Goal: Task Accomplishment & Management: Complete application form

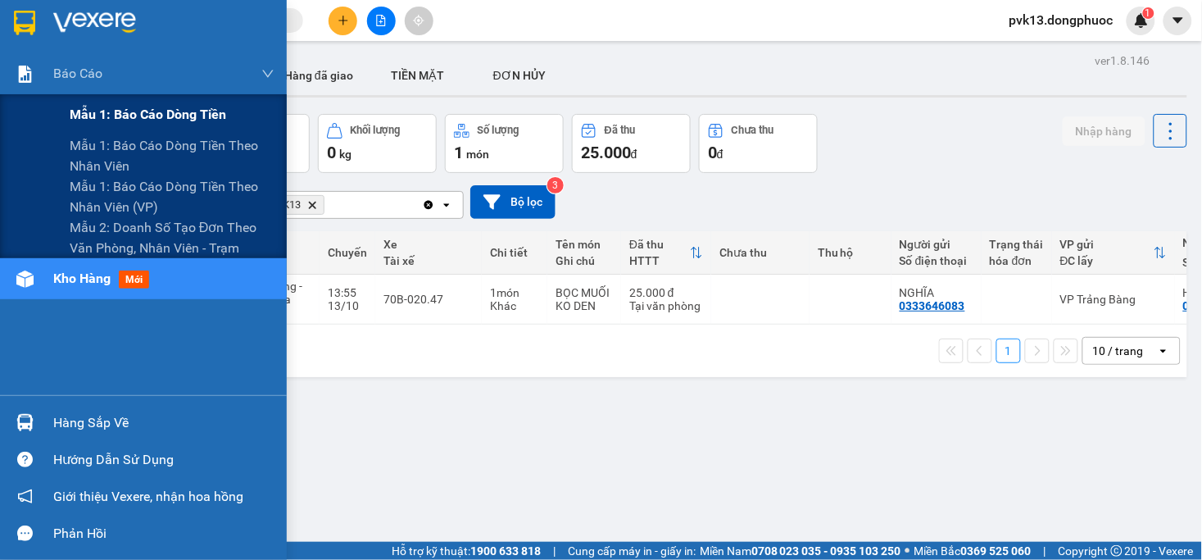
click at [113, 125] on div "Mẫu 1: Báo cáo dòng tiền" at bounding box center [172, 114] width 205 height 41
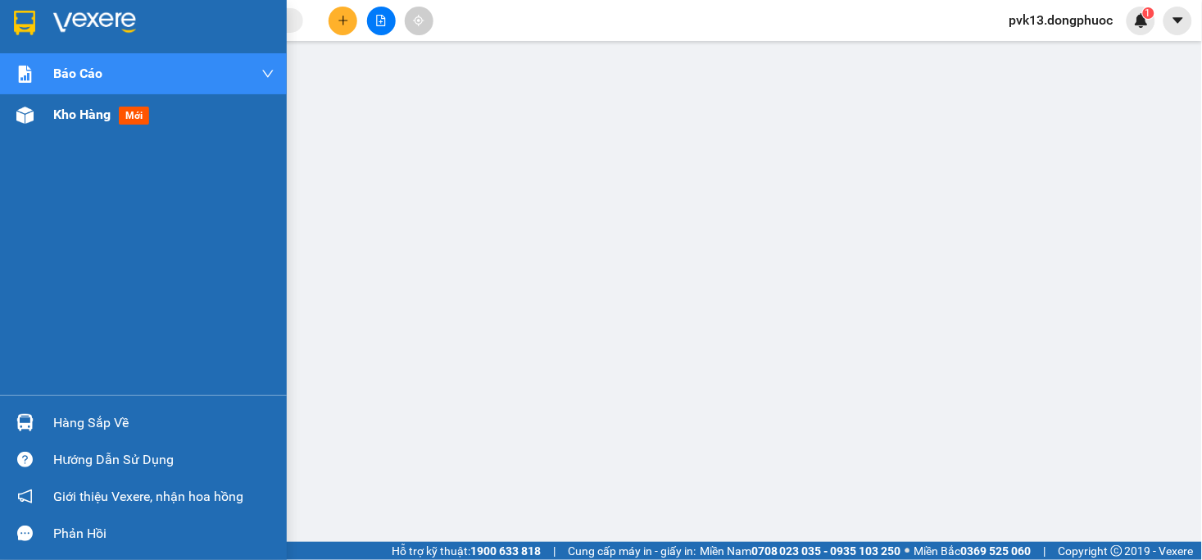
click at [29, 108] on img at bounding box center [24, 115] width 17 height 17
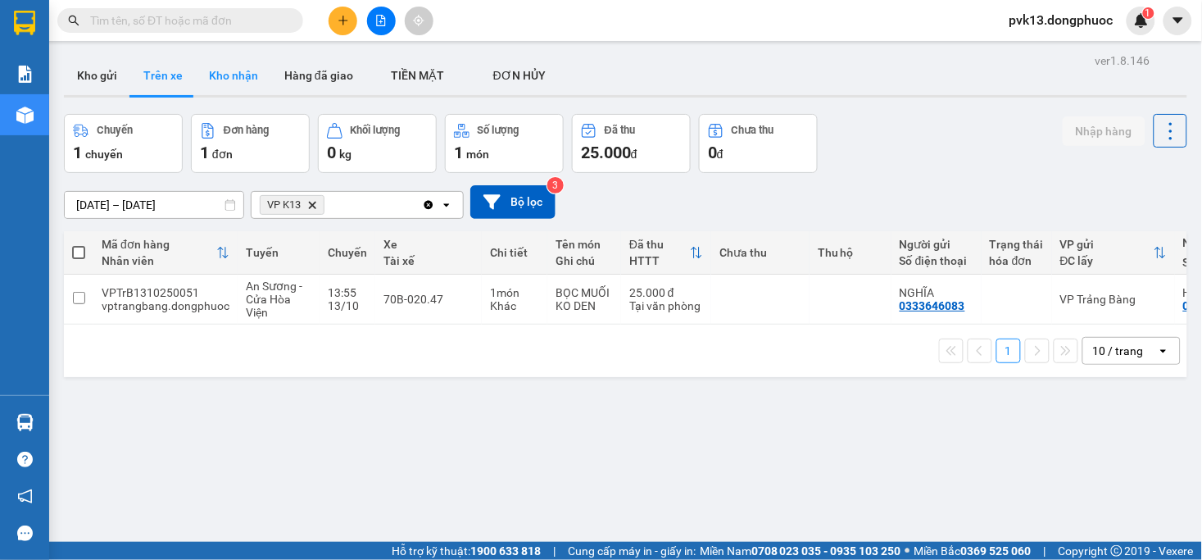
click at [254, 78] on button "Kho nhận" at bounding box center [233, 75] width 75 height 39
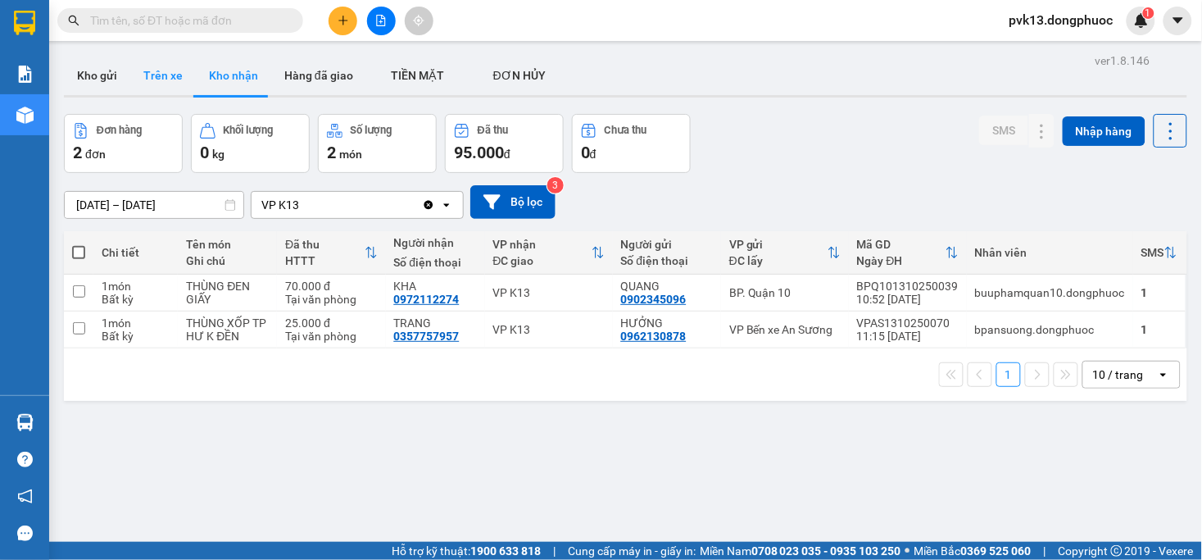
drag, startPoint x: 168, startPoint y: 76, endPoint x: 328, endPoint y: 165, distance: 182.7
click at [167, 76] on button "Trên xe" at bounding box center [163, 75] width 66 height 39
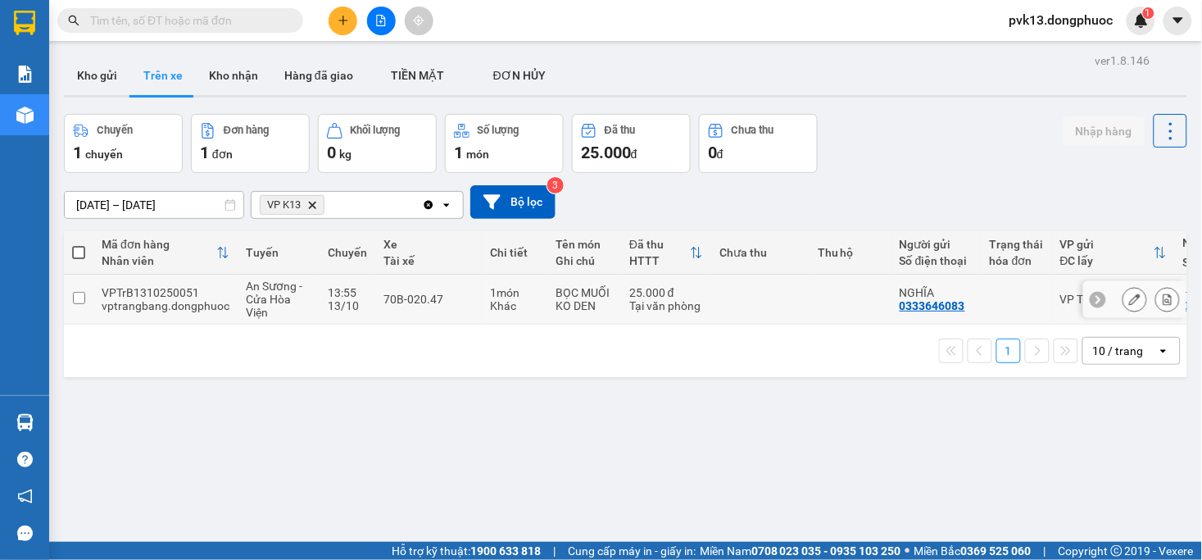
click at [780, 305] on td at bounding box center [760, 300] width 98 height 50
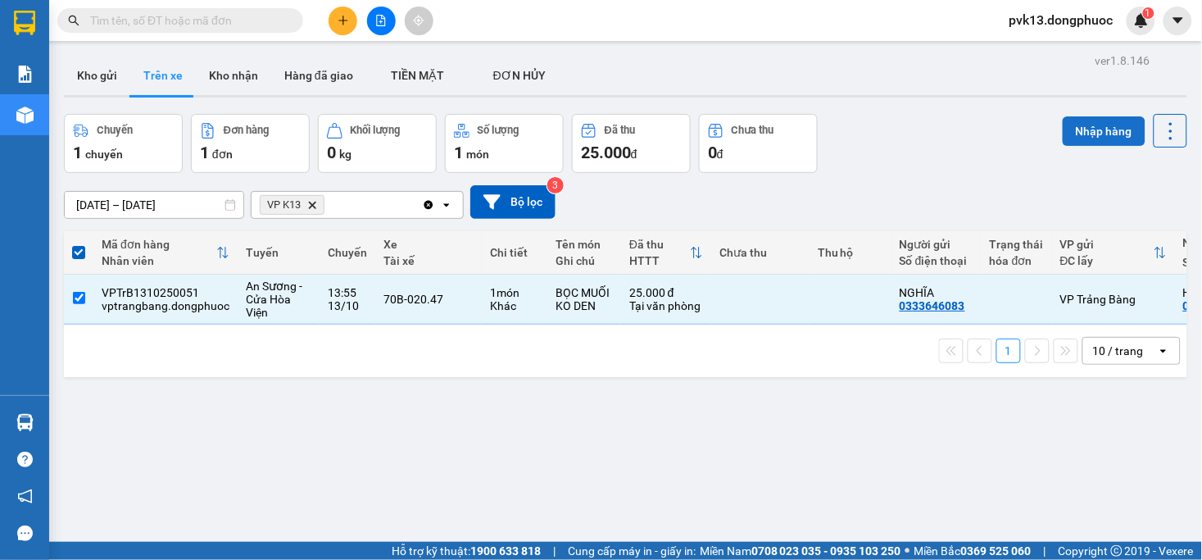
click at [1083, 127] on button "Nhập hàng" at bounding box center [1104, 131] width 83 height 30
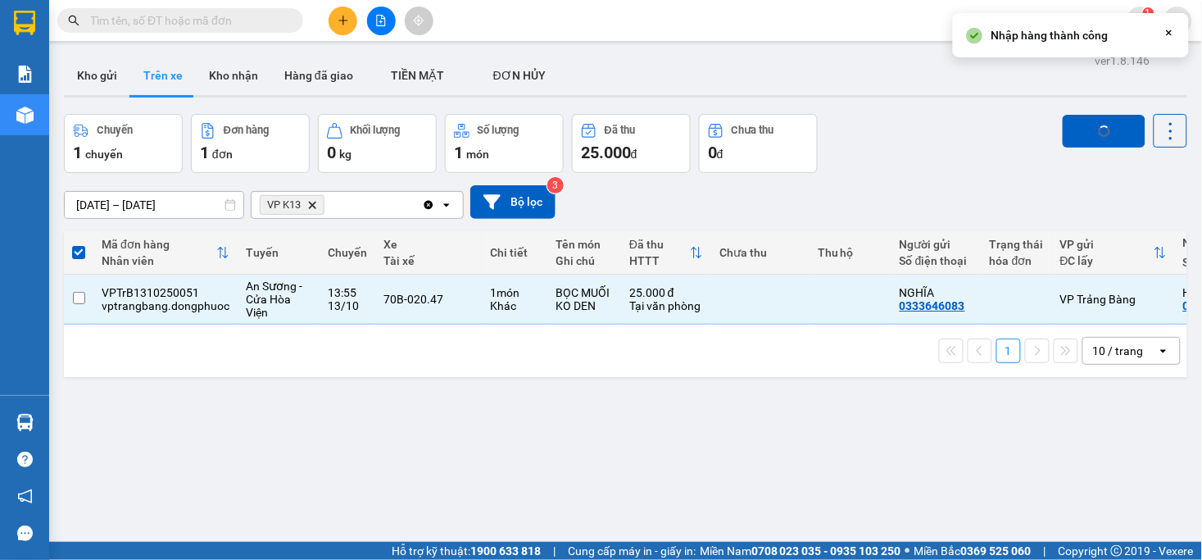
checkbox input "false"
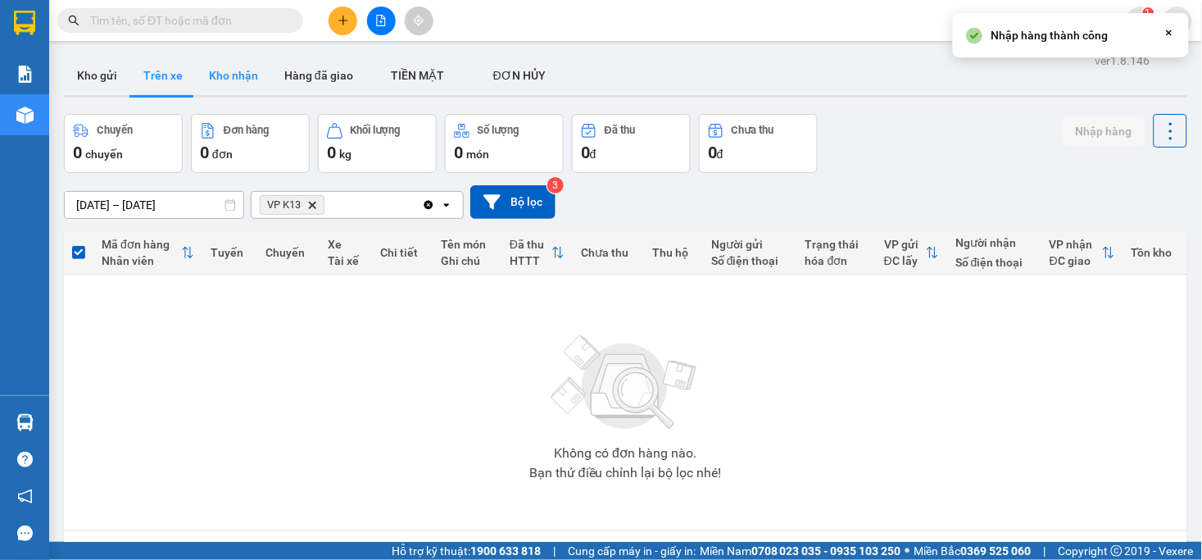
click at [228, 77] on button "Kho nhận" at bounding box center [233, 75] width 75 height 39
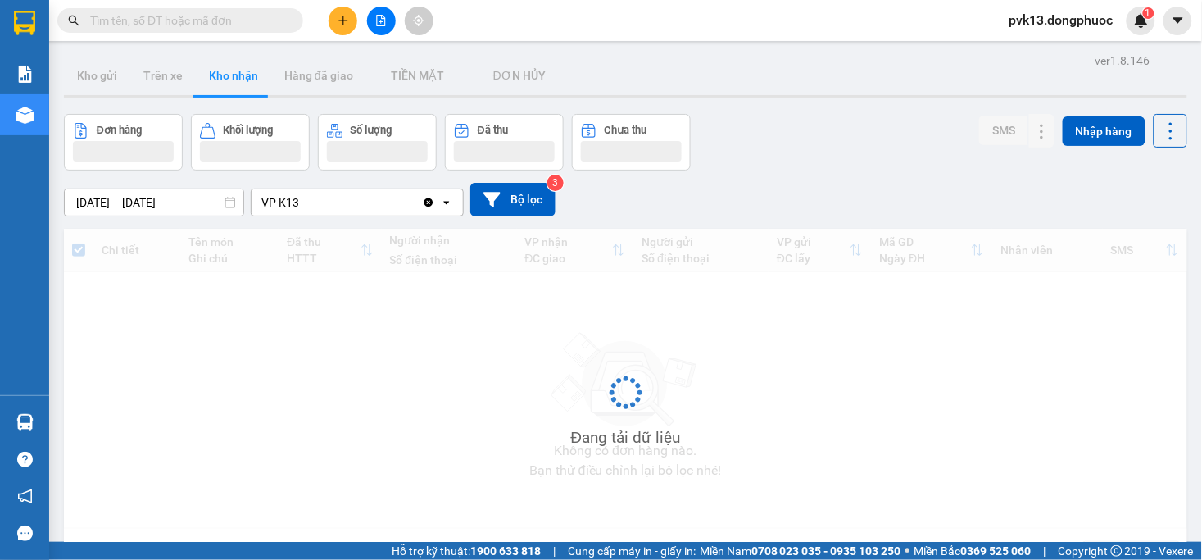
click at [228, 77] on button "Kho nhận" at bounding box center [233, 75] width 75 height 39
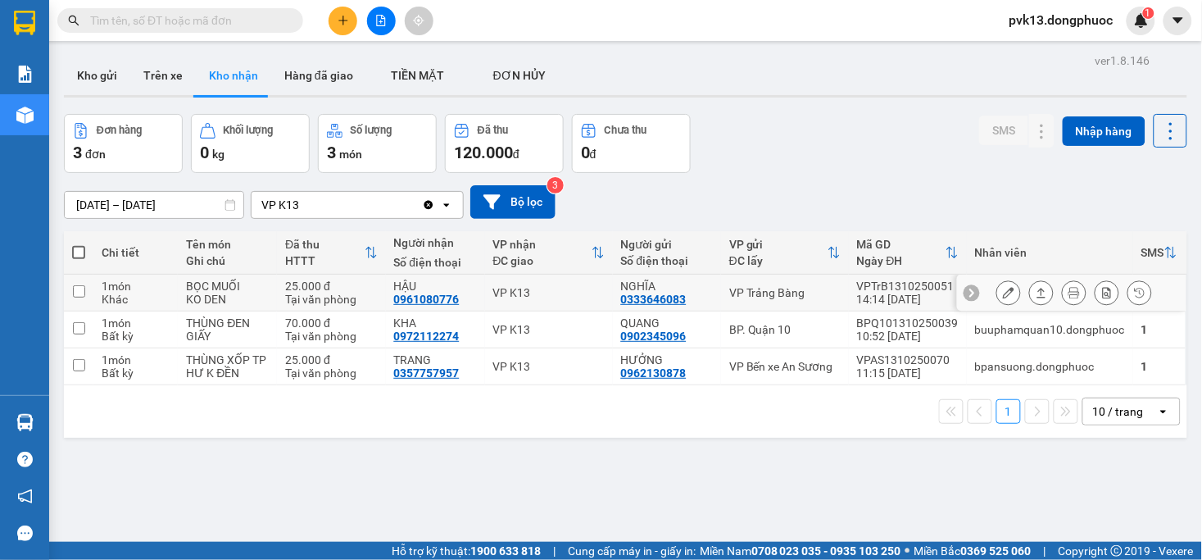
click at [997, 293] on button at bounding box center [1008, 293] width 23 height 29
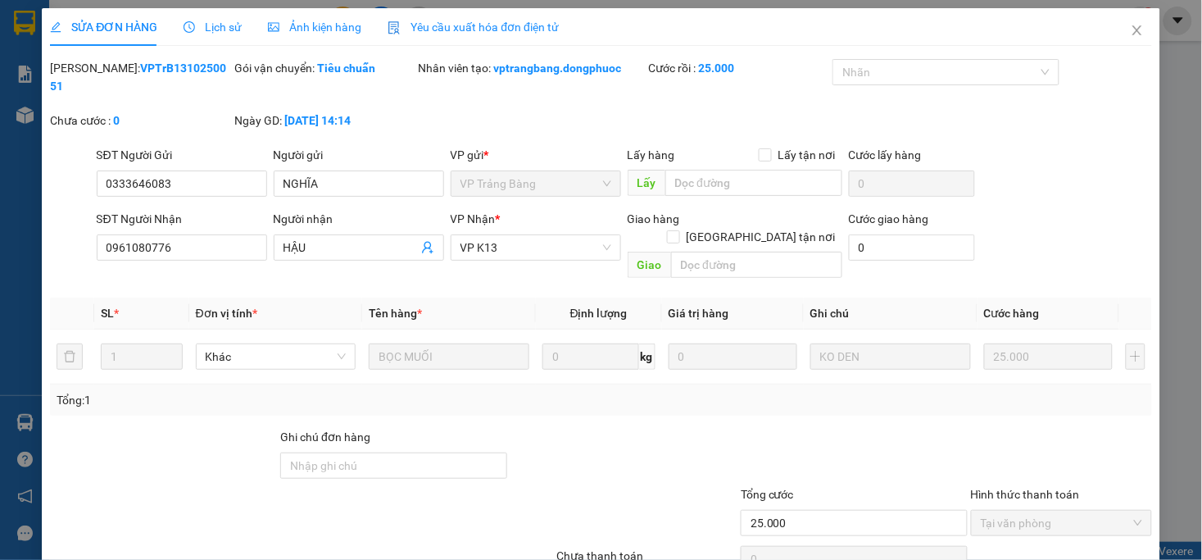
type input "0333646083"
type input "NGHĨA"
type input "0961080776"
type input "HẬU"
type input "25.000"
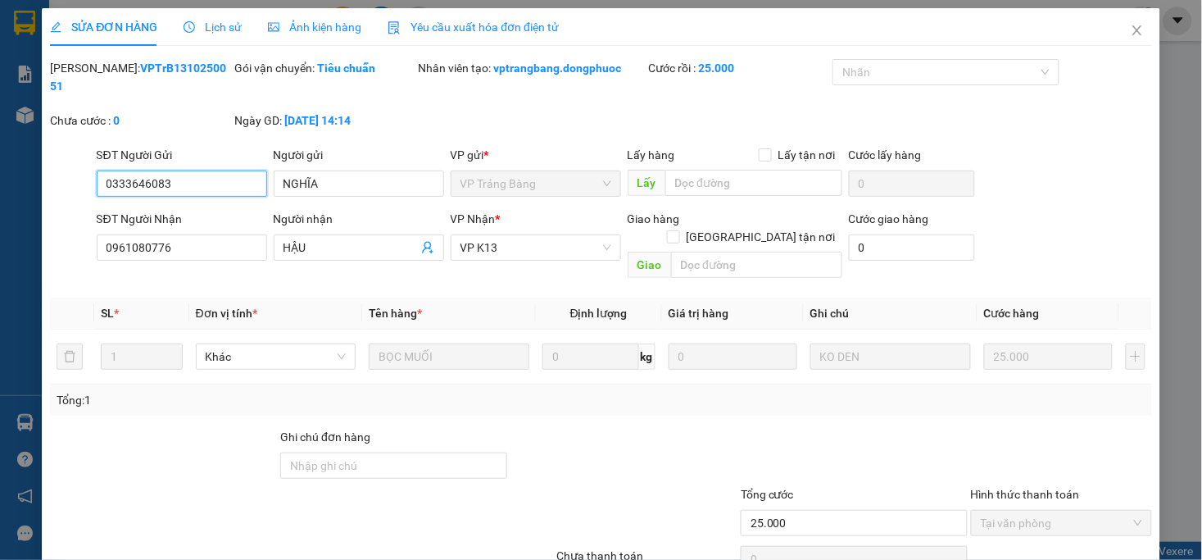
scroll to position [50, 0]
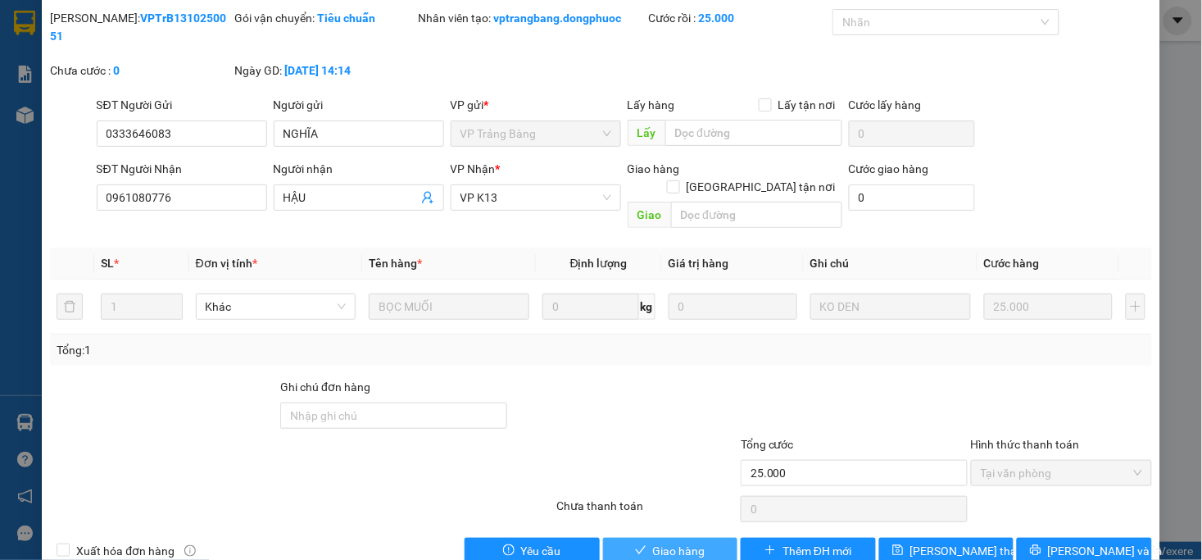
click at [683, 542] on span "Giao hàng" at bounding box center [679, 551] width 52 height 18
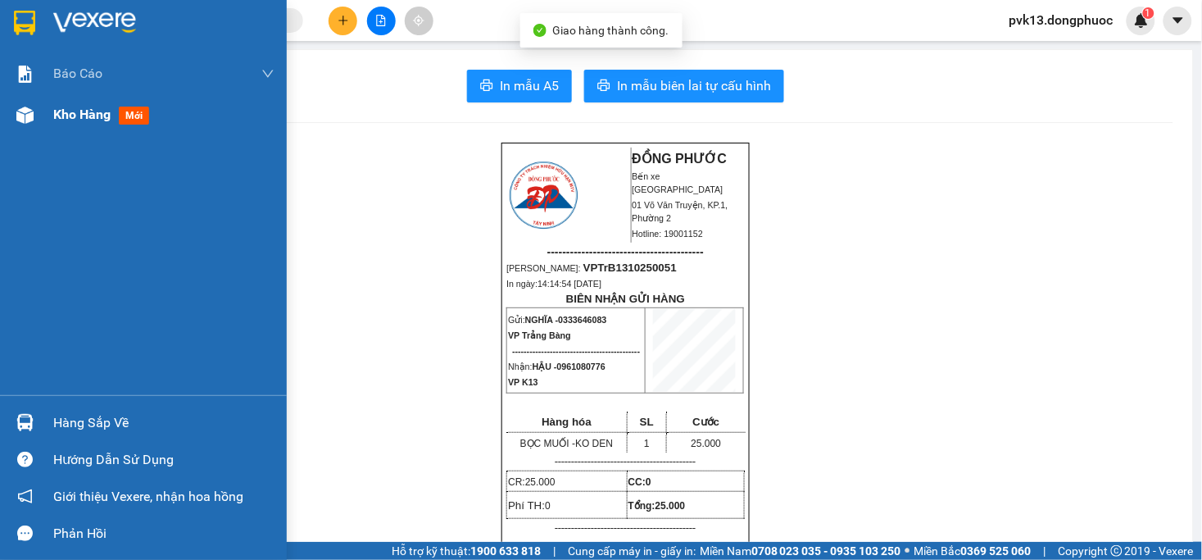
click at [87, 110] on span "Kho hàng" at bounding box center [81, 115] width 57 height 16
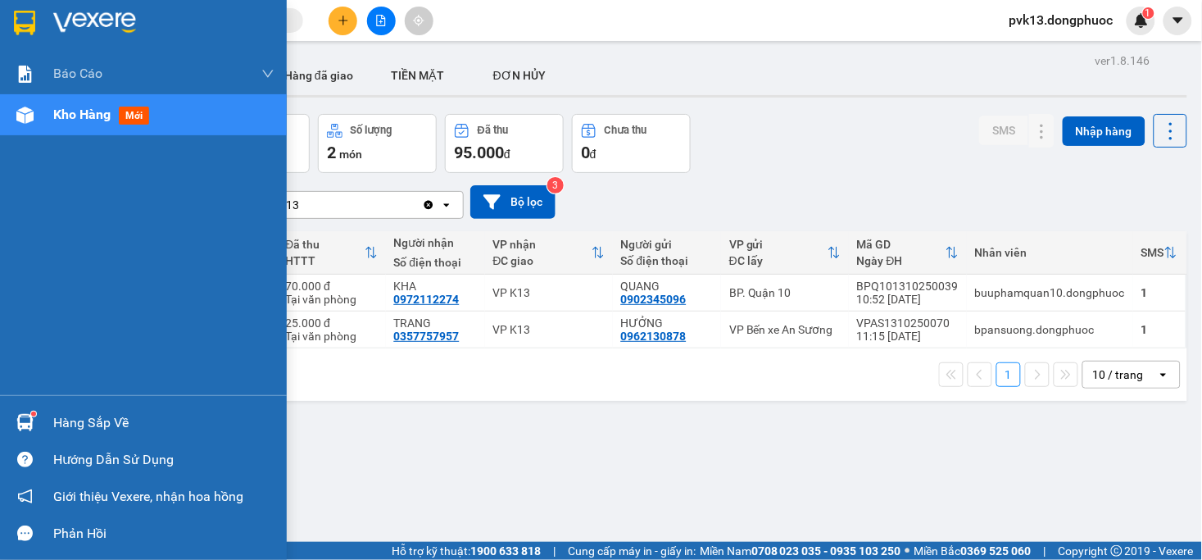
click at [11, 424] on div at bounding box center [25, 422] width 29 height 29
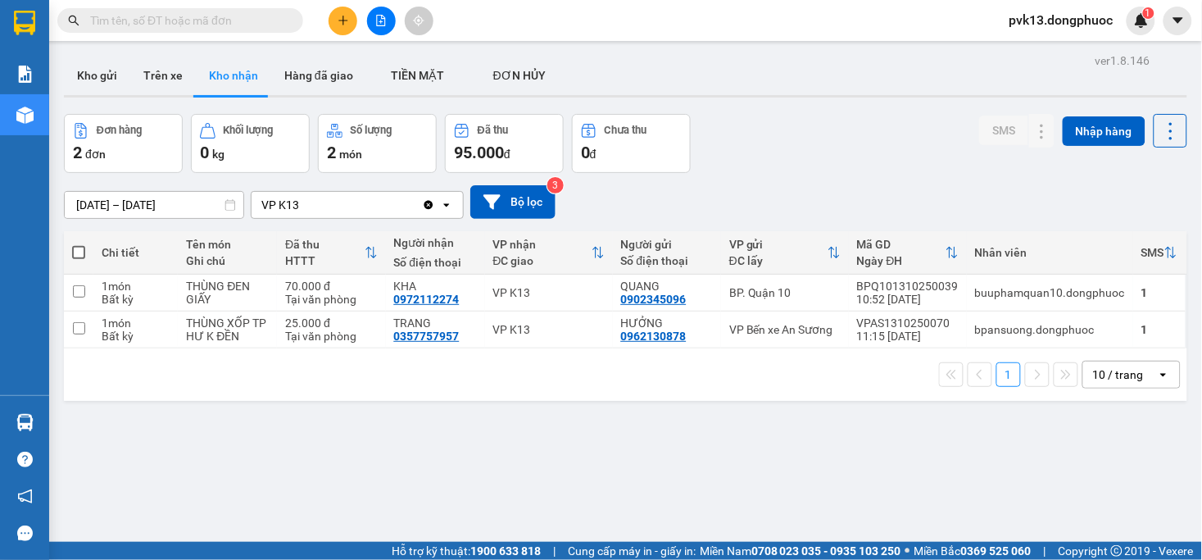
drag, startPoint x: 965, startPoint y: 459, endPoint x: 382, endPoint y: 247, distance: 620.9
click at [954, 456] on section "Kết quả tìm kiếm ( 0 ) Bộ lọc No Data pvk13.dongphuoc 1 Báo cáo Mẫu 1: Báo cáo …" at bounding box center [601, 280] width 1202 height 560
click at [148, 70] on button "Trên xe" at bounding box center [163, 75] width 66 height 39
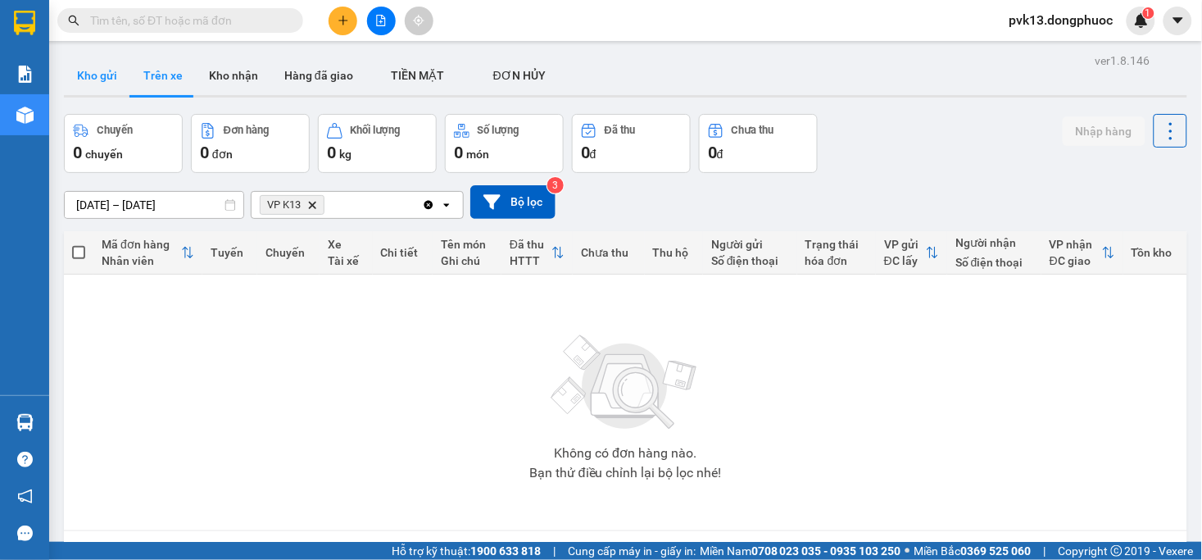
click at [102, 75] on button "Kho gửi" at bounding box center [97, 75] width 66 height 39
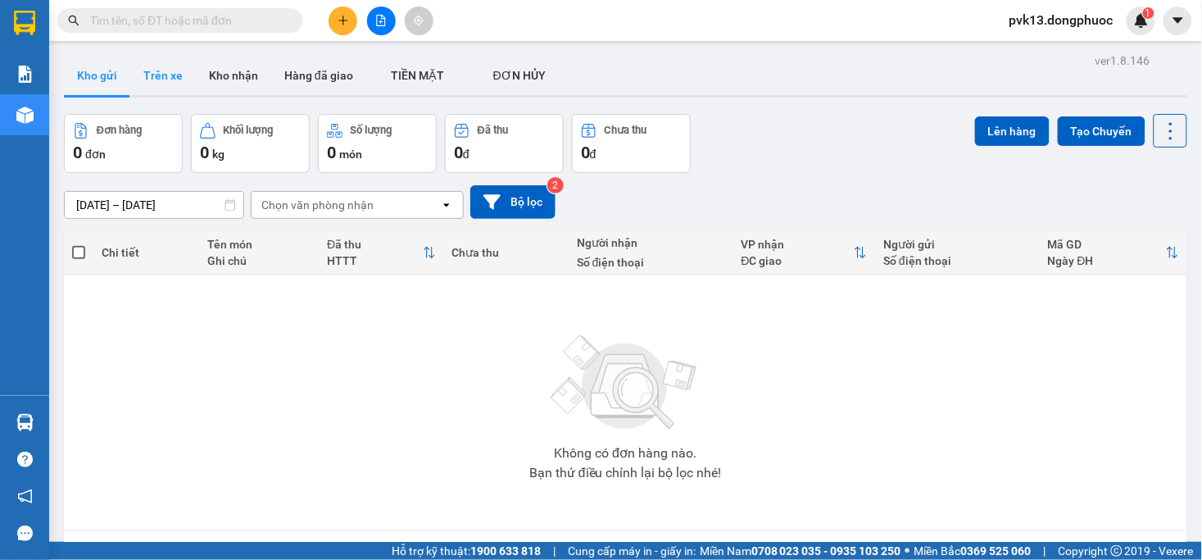
click at [164, 75] on button "Trên xe" at bounding box center [163, 75] width 66 height 39
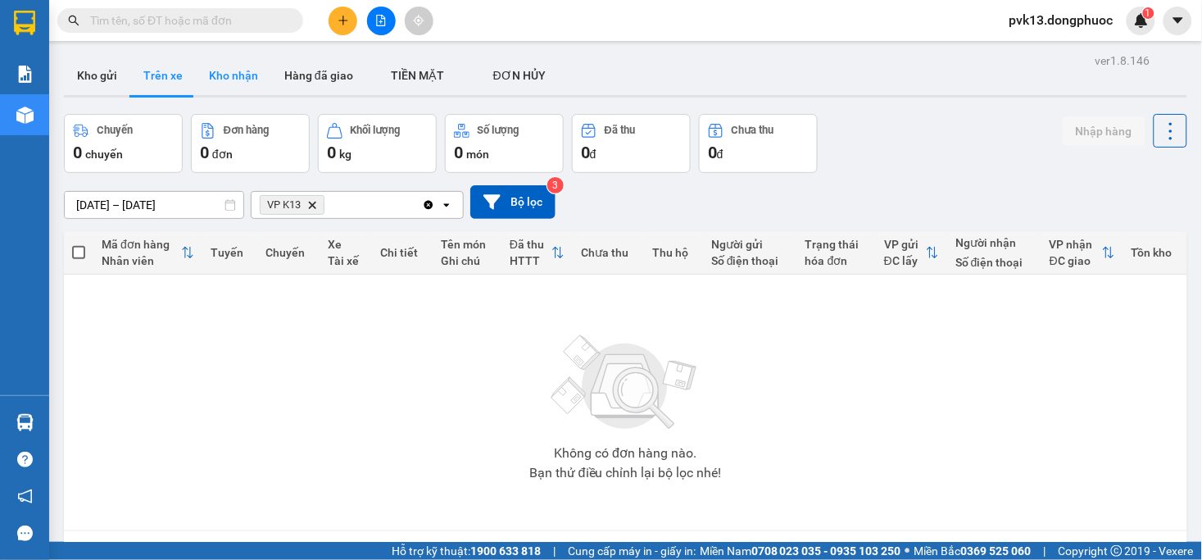
click at [215, 59] on button "Kho nhận" at bounding box center [233, 75] width 75 height 39
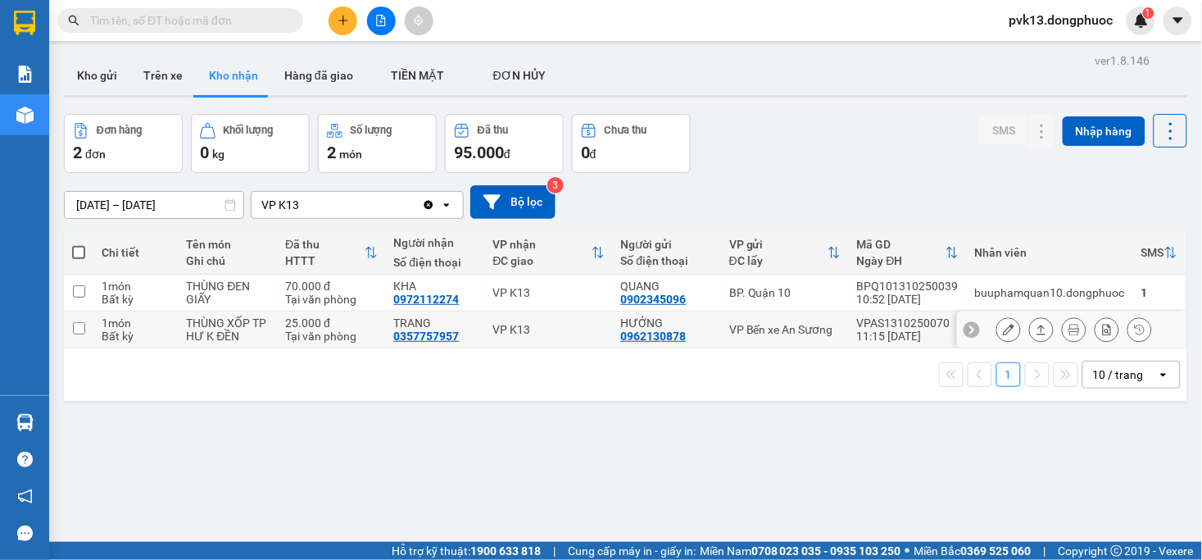
click at [1001, 325] on button at bounding box center [1008, 330] width 23 height 29
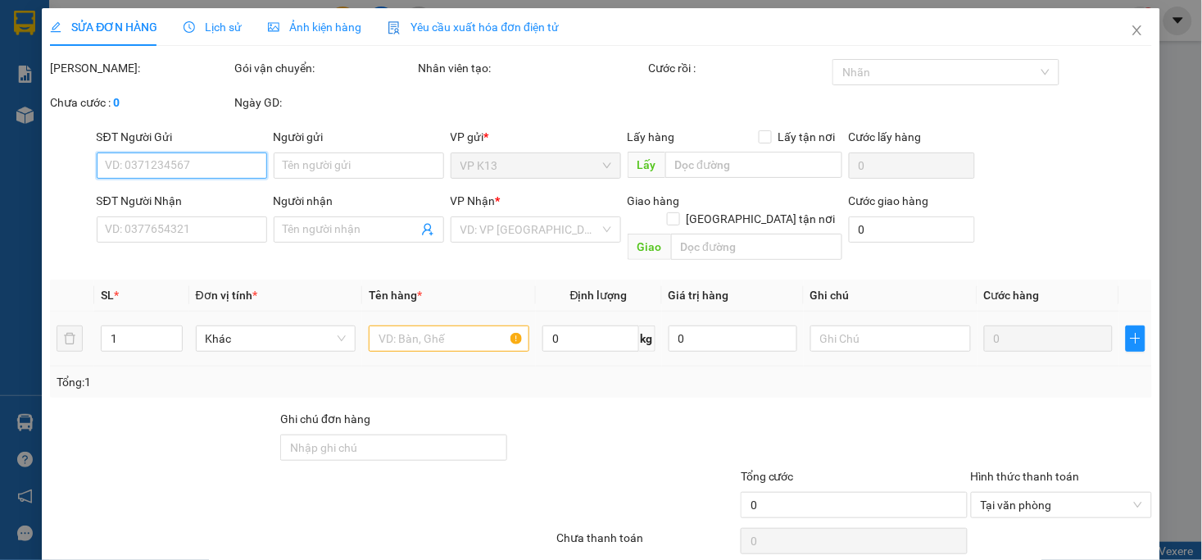
scroll to position [50, 0]
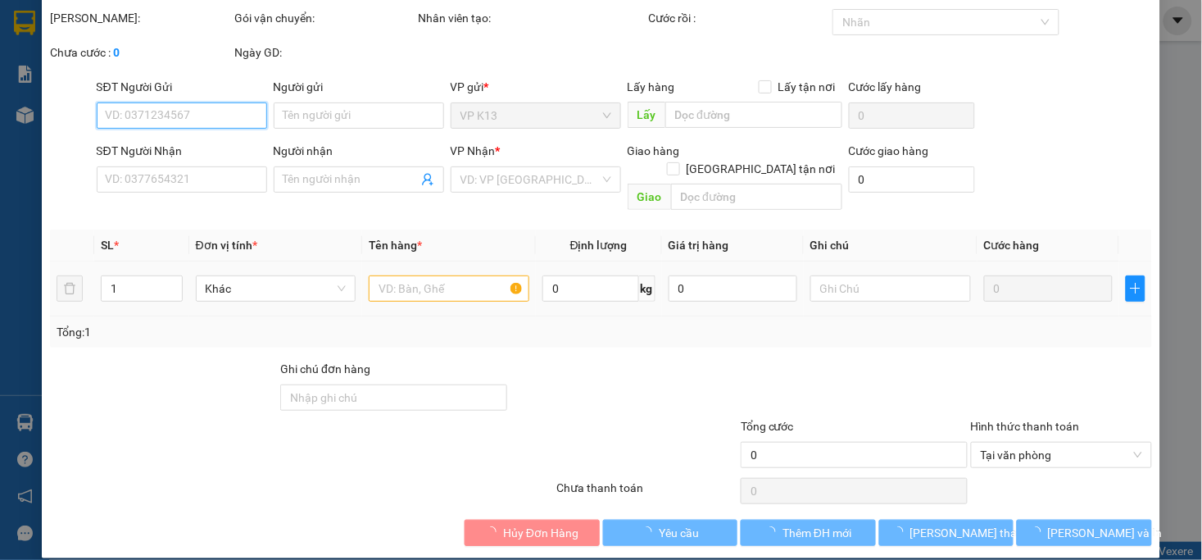
type input "0962130878"
type input "HƯỞNG"
type input "0357757957"
type input "TRANG"
type input "25.000"
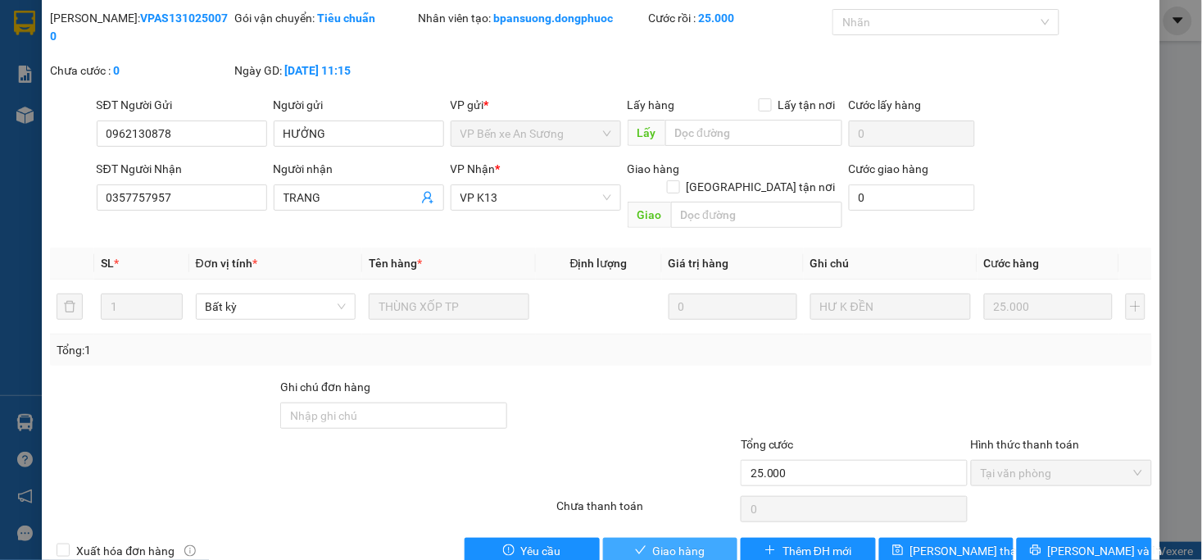
click at [653, 542] on span "Giao hàng" at bounding box center [679, 551] width 52 height 18
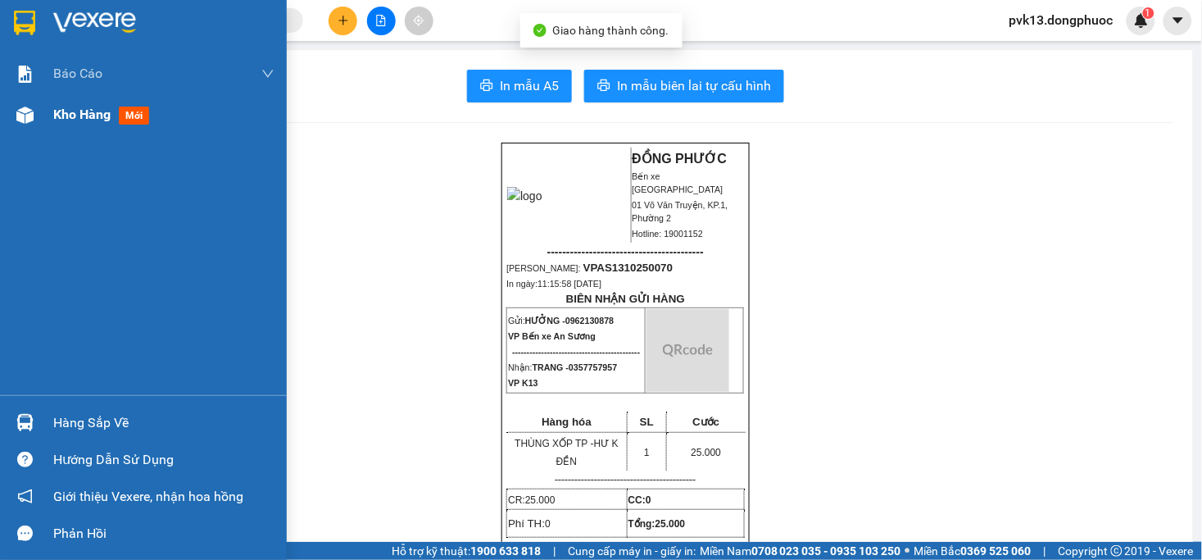
click at [34, 117] on div at bounding box center [25, 115] width 29 height 29
